Goal: Task Accomplishment & Management: Use online tool/utility

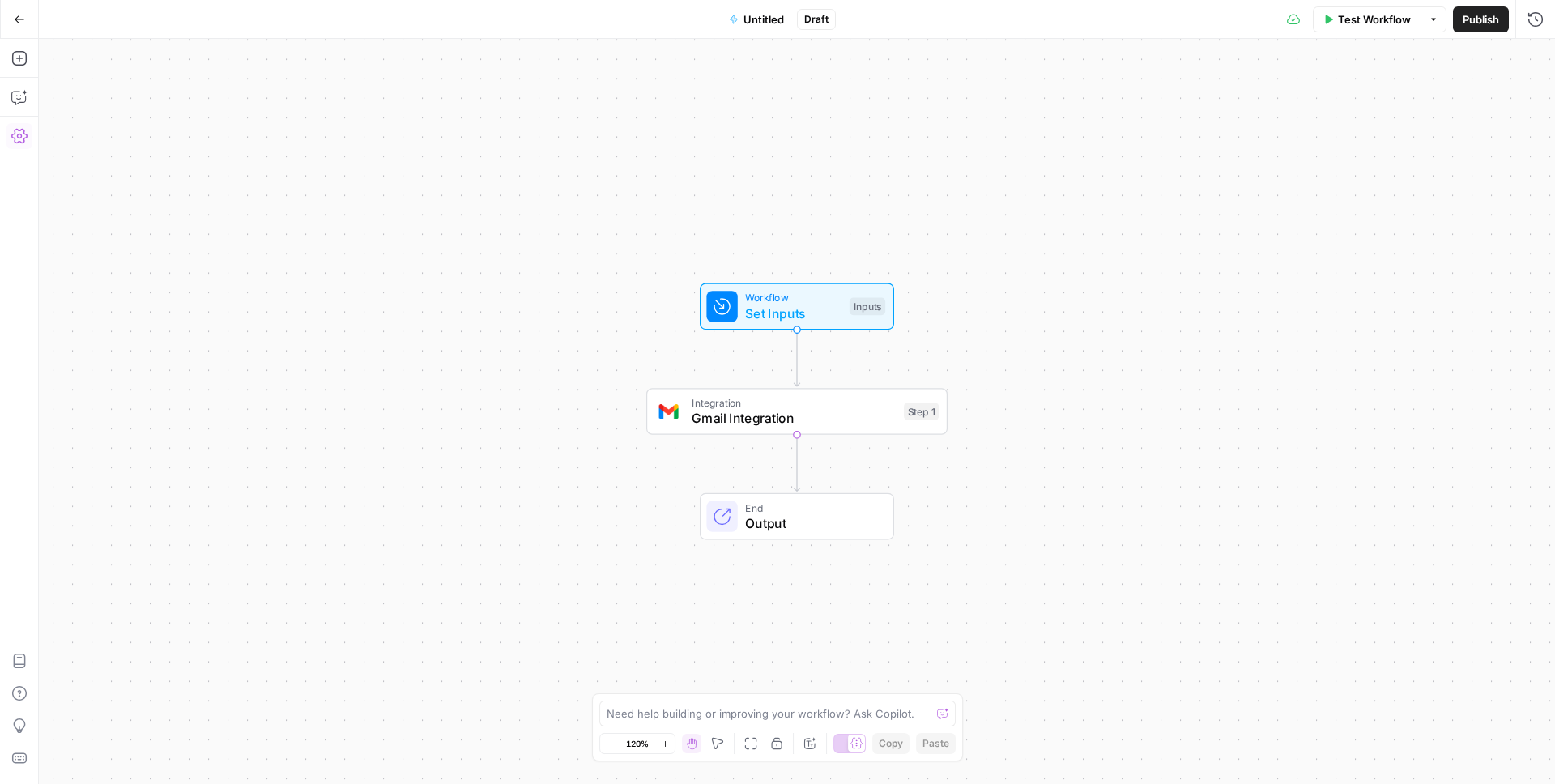
click at [21, 135] on icon "button" at bounding box center [20, 136] width 16 height 15
click at [26, 152] on div "Add Steps Copilot Settings AirOps Academy Help Give Feedback Shortcuts" at bounding box center [19, 411] width 39 height 744
click at [21, 123] on button "Settings" at bounding box center [19, 135] width 26 height 26
click at [19, 126] on button "Settings" at bounding box center [19, 135] width 26 height 26
click at [743, 408] on span "Gmail Integration" at bounding box center [794, 418] width 204 height 20
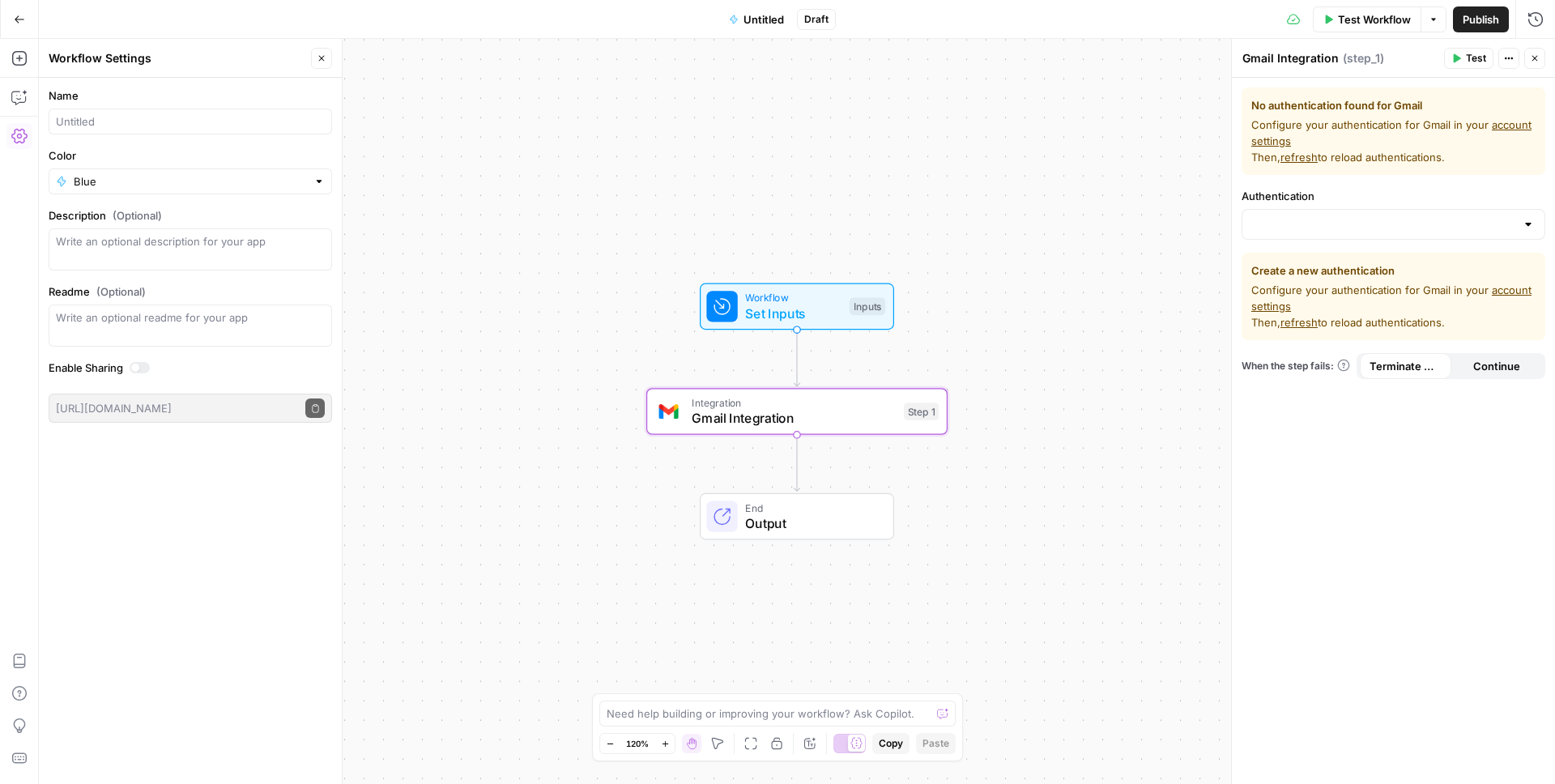
click at [1529, 224] on div at bounding box center [1528, 224] width 13 height 16
click at [1353, 264] on span "﹢ Create New" at bounding box center [1389, 265] width 269 height 16
click at [1272, 306] on link "account settings" at bounding box center [1391, 297] width 280 height 29
click at [1128, 331] on div "Workflow Set Inputs Inputs Integration Gmail Integration Step 1 End Output" at bounding box center [796, 411] width 1515 height 744
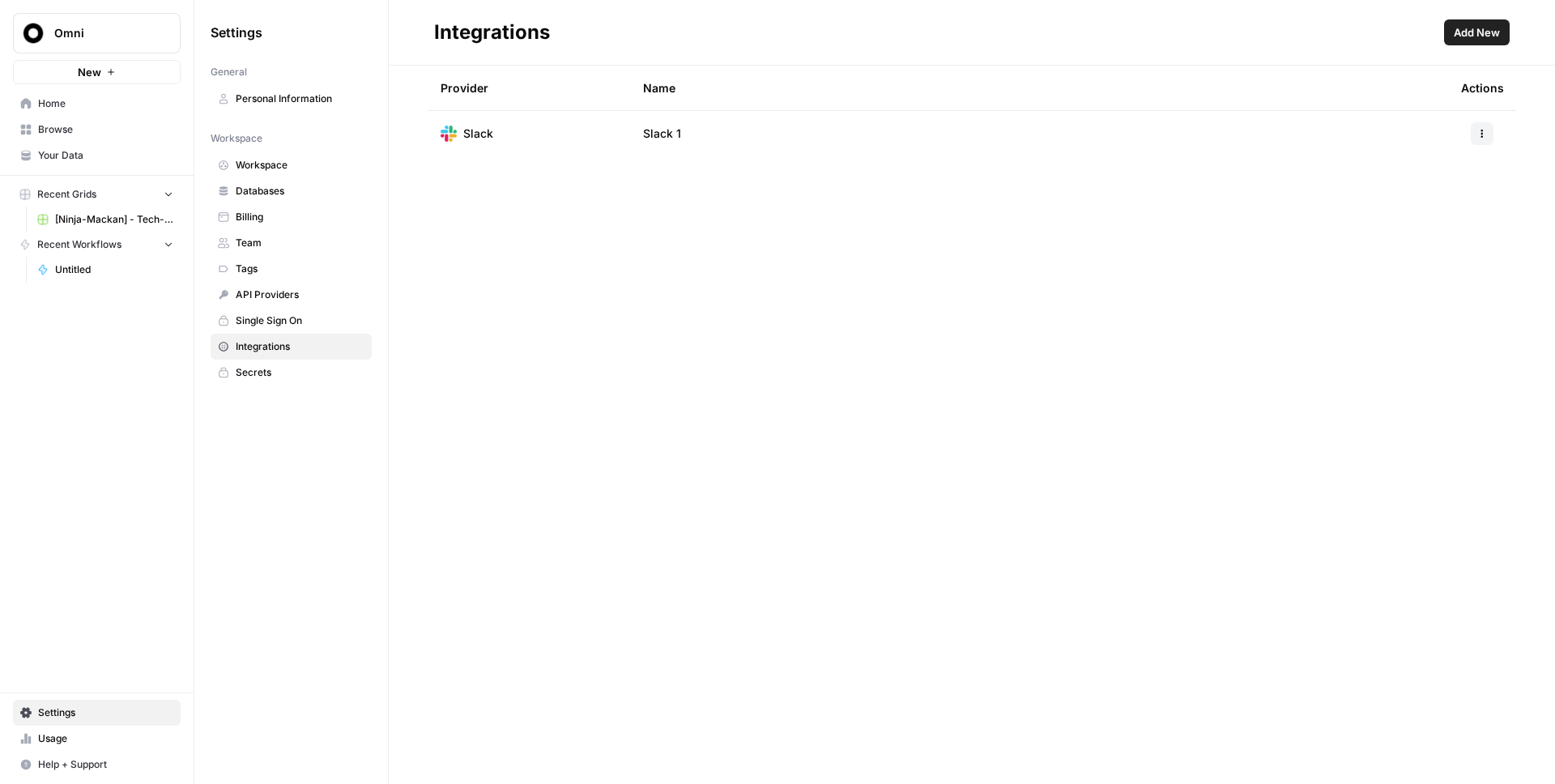
click at [1494, 35] on span "Add New" at bounding box center [1477, 32] width 46 height 16
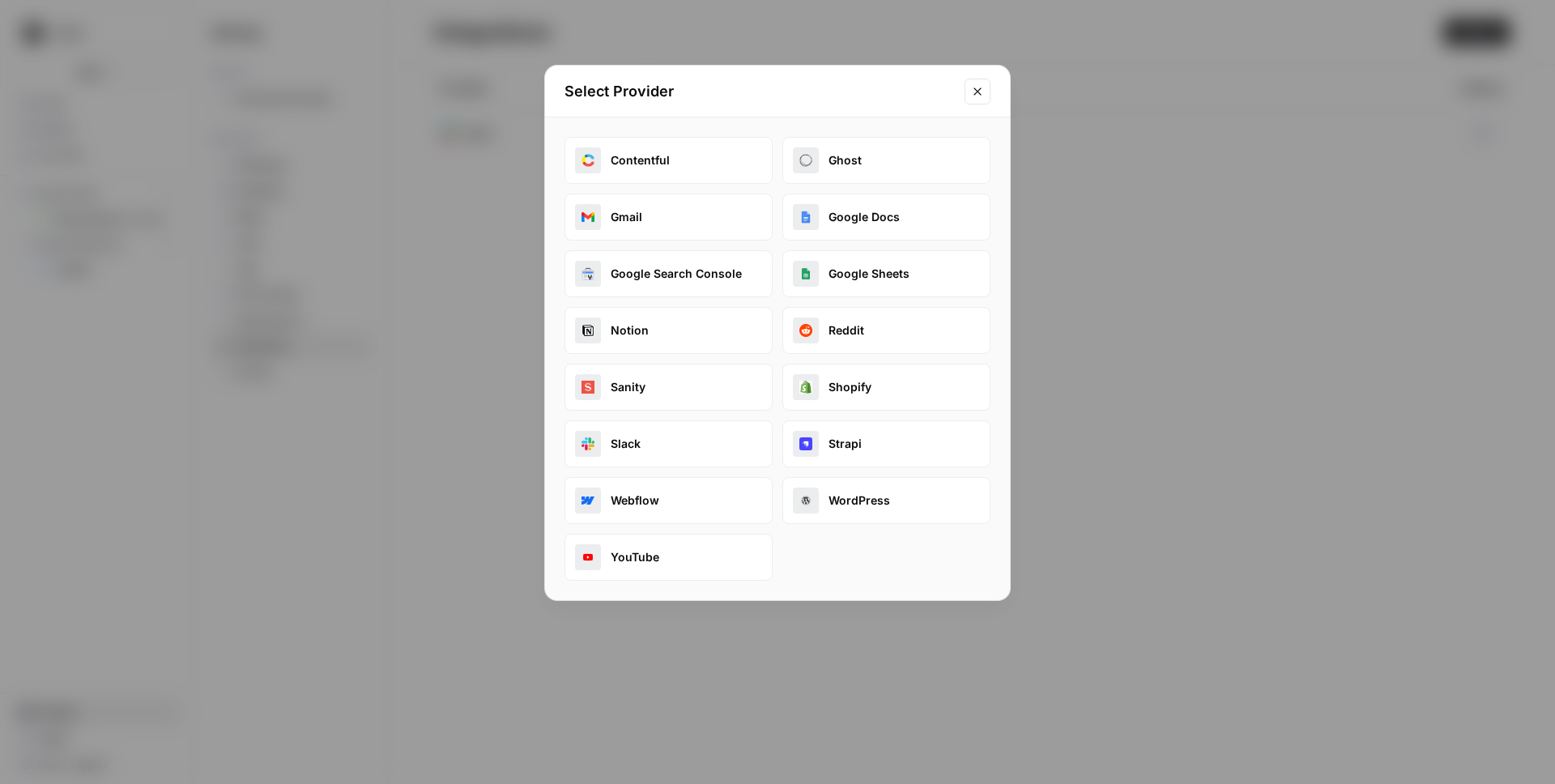
click at [630, 218] on button "Gmail" at bounding box center [668, 217] width 208 height 47
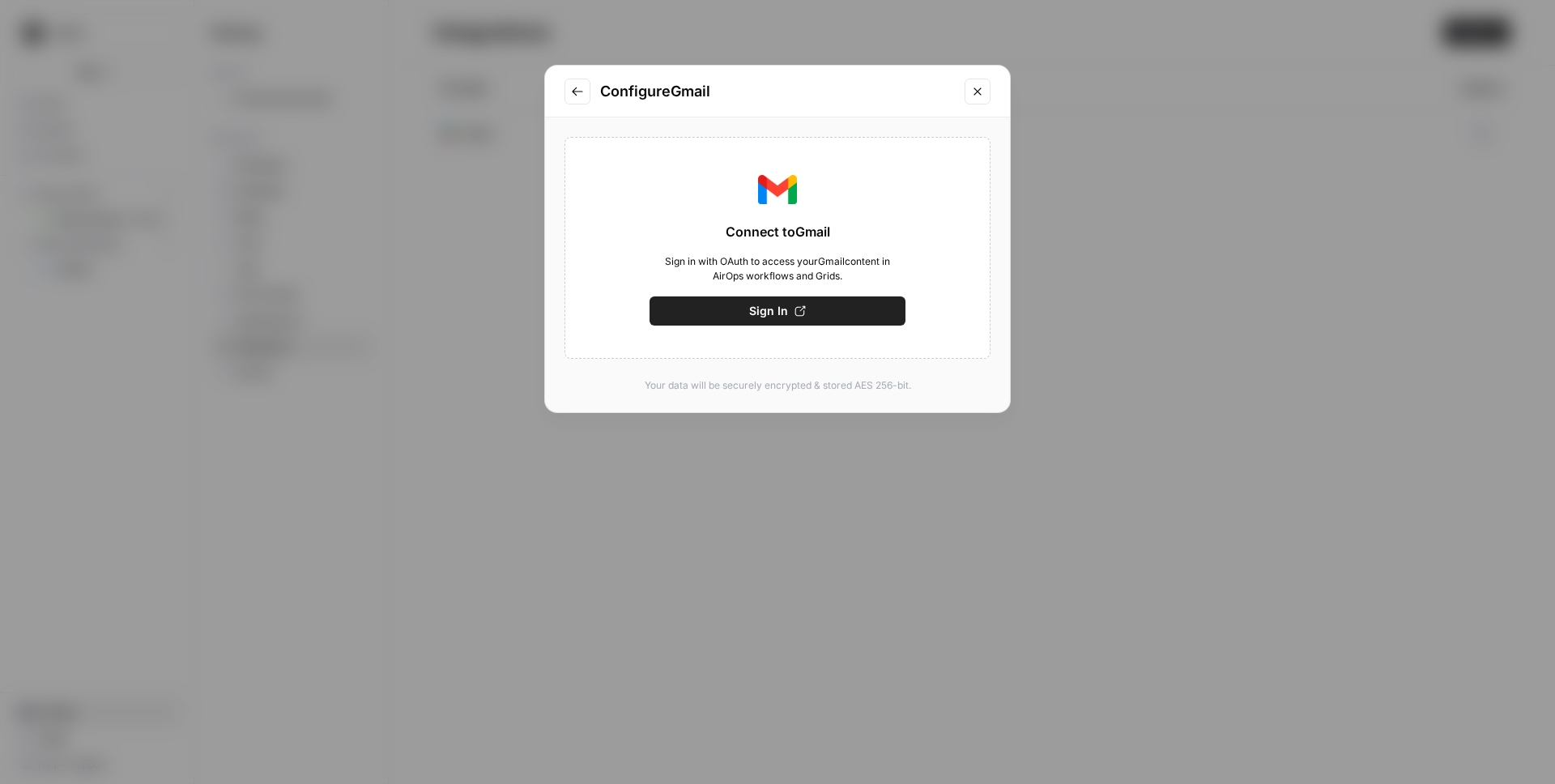
click at [726, 310] on button "Sign In" at bounding box center [777, 310] width 256 height 29
